Goal: Task Accomplishment & Management: Use online tool/utility

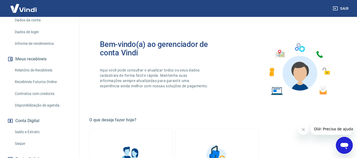
scroll to position [88, 0]
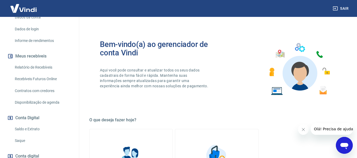
click at [38, 124] on link "Saldo e Extrato" at bounding box center [43, 129] width 60 height 11
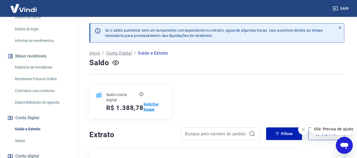
click at [152, 108] on p "Solicitar Saque" at bounding box center [155, 107] width 22 height 11
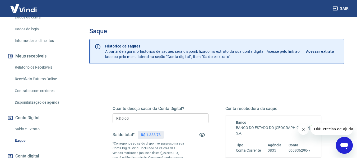
click at [137, 121] on input "R$ 0,00" at bounding box center [161, 119] width 96 height 10
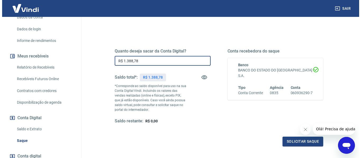
scroll to position [58, 0]
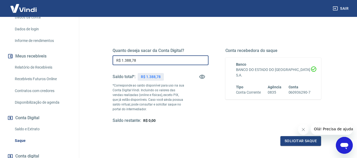
type input "R$ 1.388,78"
click at [310, 141] on button "Solicitar saque" at bounding box center [301, 142] width 41 height 10
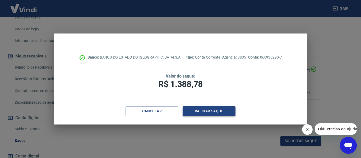
click at [197, 112] on button "Validar saque" at bounding box center [209, 112] width 53 height 10
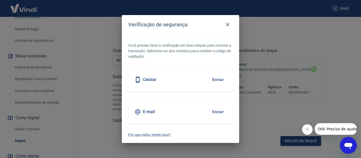
click at [216, 80] on button "Enviar" at bounding box center [218, 79] width 17 height 11
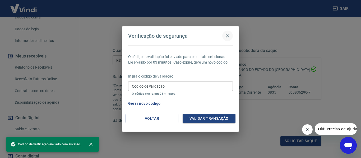
click at [229, 37] on icon "button" at bounding box center [228, 36] width 6 height 6
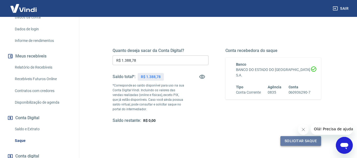
click at [289, 142] on button "Solicitar saque" at bounding box center [301, 142] width 41 height 10
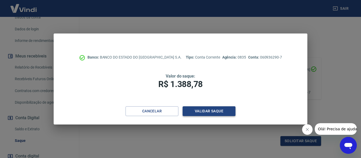
click at [207, 112] on button "Validar saque" at bounding box center [209, 112] width 53 height 10
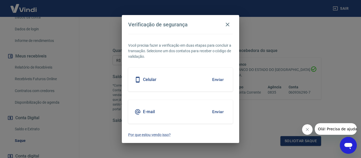
click at [216, 112] on button "Enviar" at bounding box center [218, 112] width 17 height 11
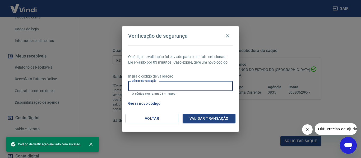
click at [157, 89] on input "Código de validação" at bounding box center [180, 86] width 105 height 10
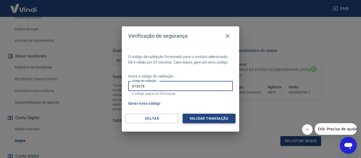
type input "973078"
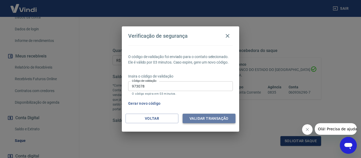
click at [193, 119] on button "Validar transação" at bounding box center [209, 119] width 53 height 10
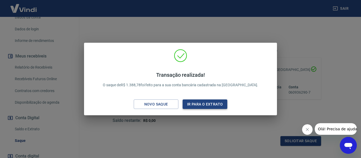
click at [197, 102] on button "Ir para o extrato" at bounding box center [205, 105] width 45 height 10
